Goal: Task Accomplishment & Management: Manage account settings

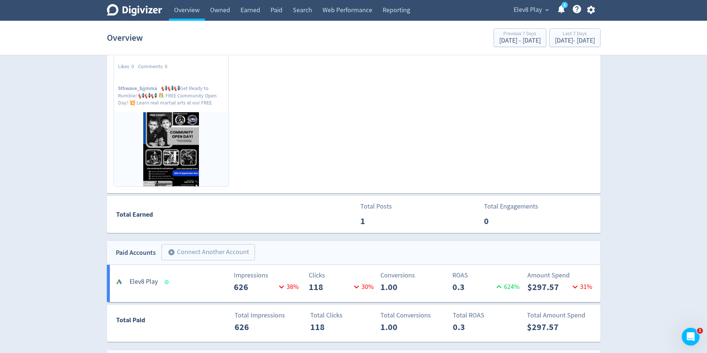
scroll to position [408, 0]
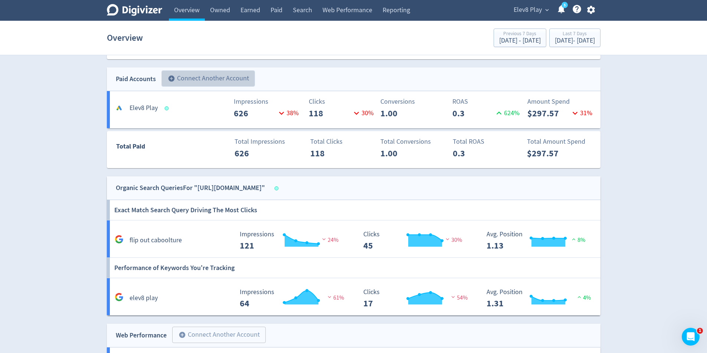
click at [226, 72] on button "add_circle Connect Another Account" at bounding box center [207, 78] width 93 height 16
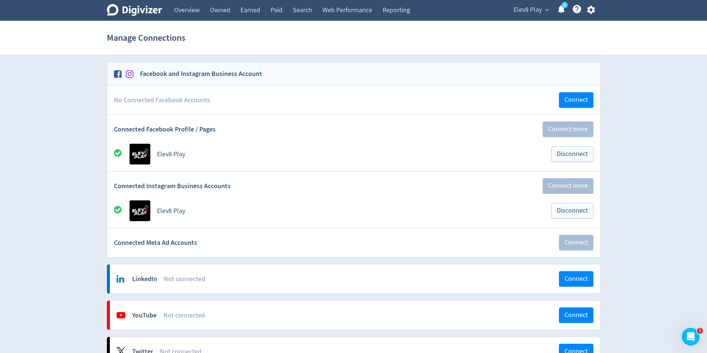
scroll to position [3, 0]
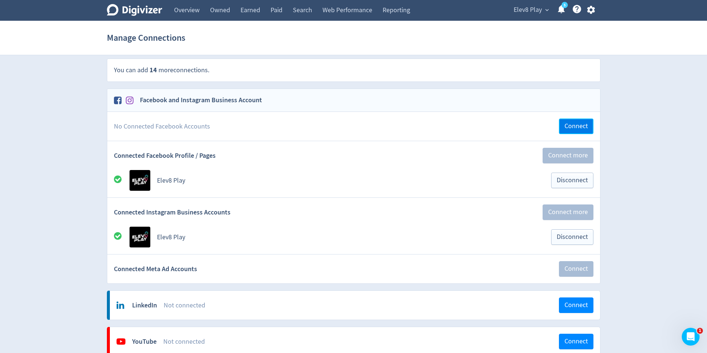
click at [565, 126] on span "Connect" at bounding box center [575, 126] width 23 height 7
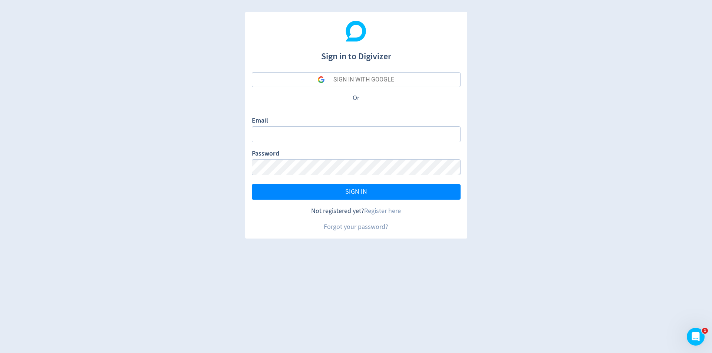
click at [326, 145] on form "Email Password SIGN IN" at bounding box center [356, 158] width 209 height 84
click at [365, 73] on div "SIGN IN WITH GOOGLE" at bounding box center [363, 79] width 61 height 15
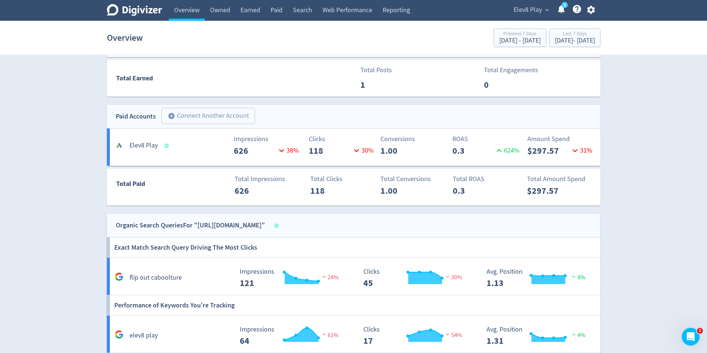
scroll to position [371, 0]
click at [220, 116] on button "add_circle Connect Another Account" at bounding box center [207, 116] width 93 height 16
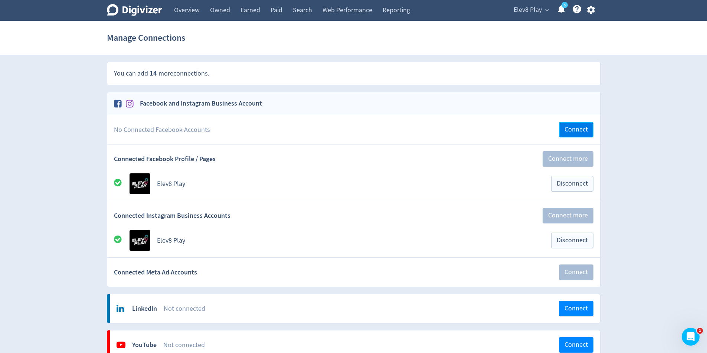
click at [570, 128] on span "Connect" at bounding box center [575, 129] width 23 height 7
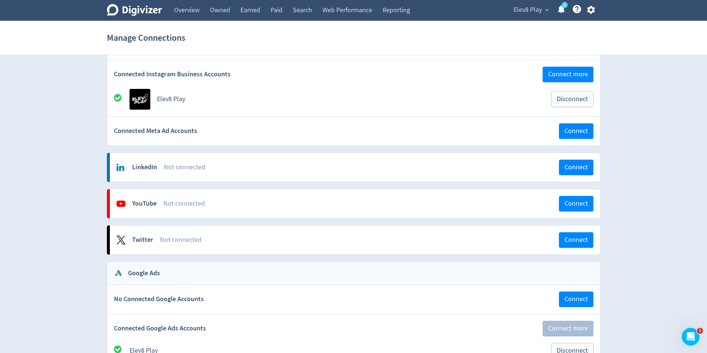
scroll to position [37, 0]
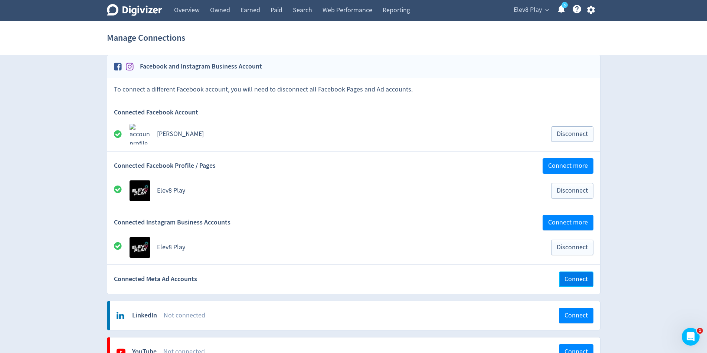
click at [564, 279] on span "Connect" at bounding box center [575, 279] width 23 height 7
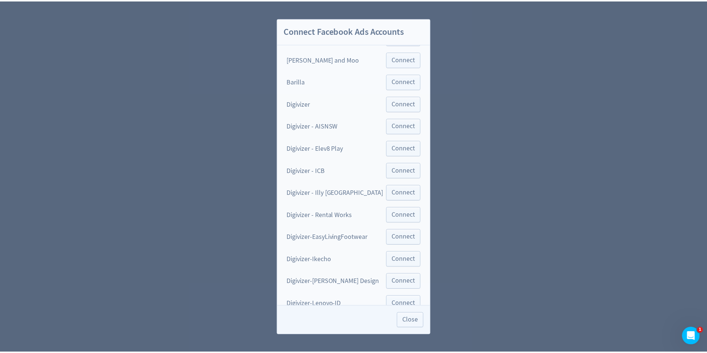
scroll to position [3, 0]
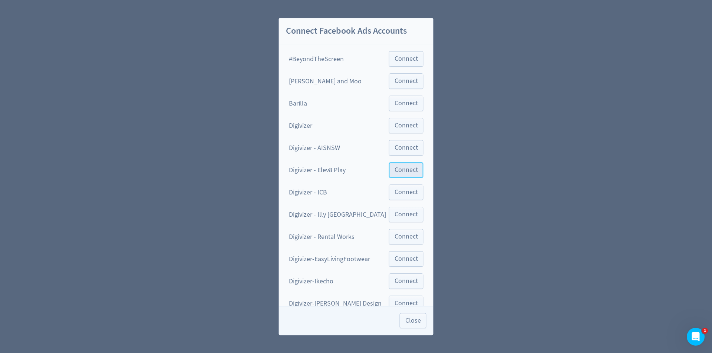
click at [400, 170] on span "Connect" at bounding box center [406, 170] width 23 height 7
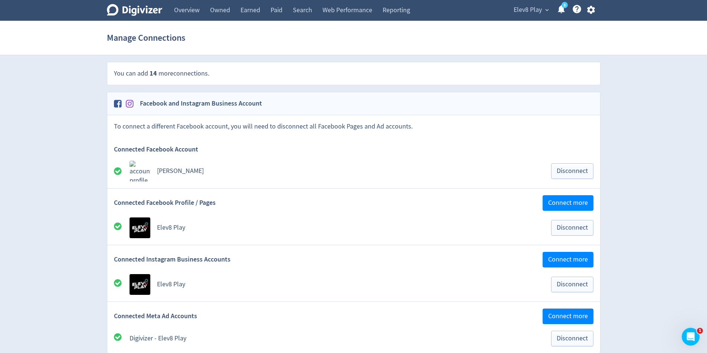
click at [137, 10] on icon "Digivizer Logo" at bounding box center [134, 10] width 55 height 12
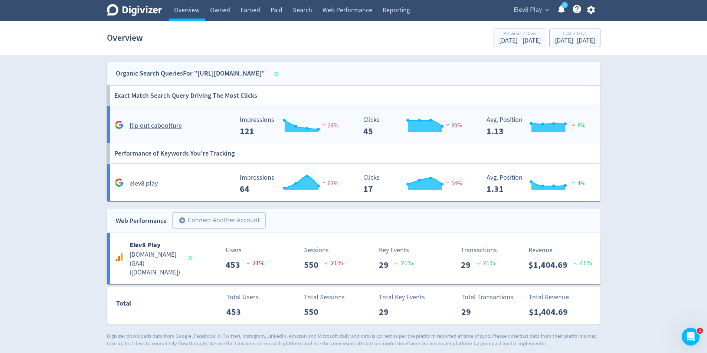
scroll to position [613, 0]
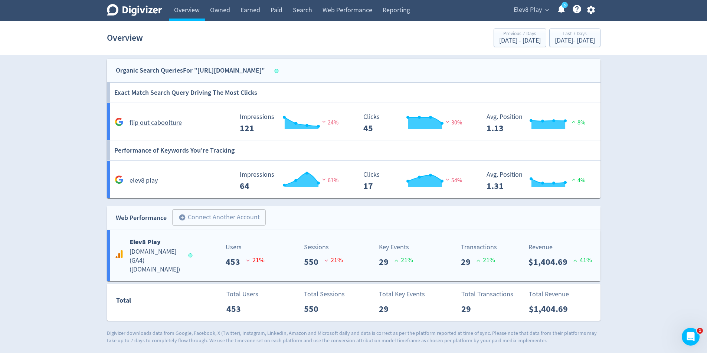
click at [448, 252] on div "Transactions 29 21 %" at bounding box center [457, 256] width 41 height 26
